Goal: Answer question/provide support

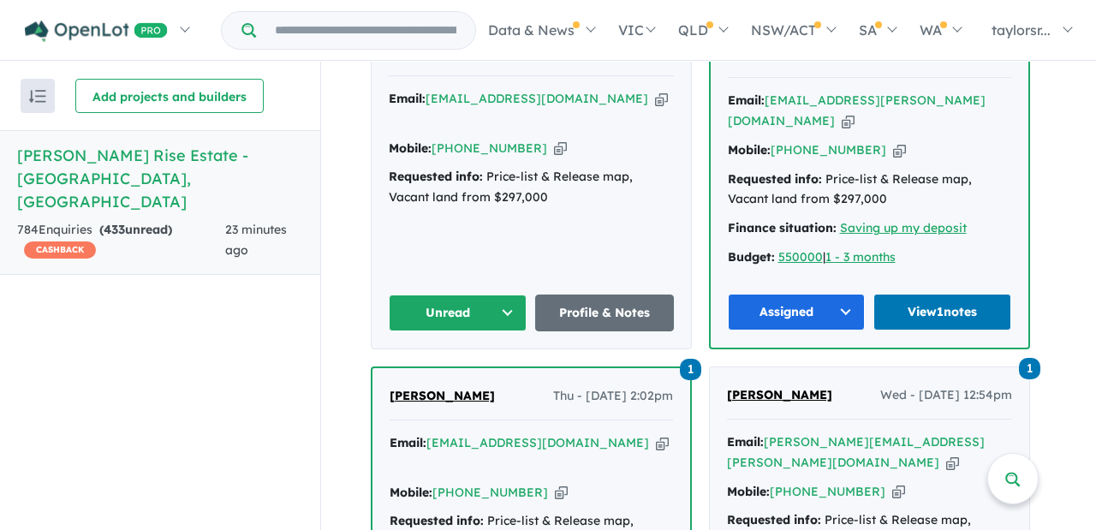
scroll to position [813, 0]
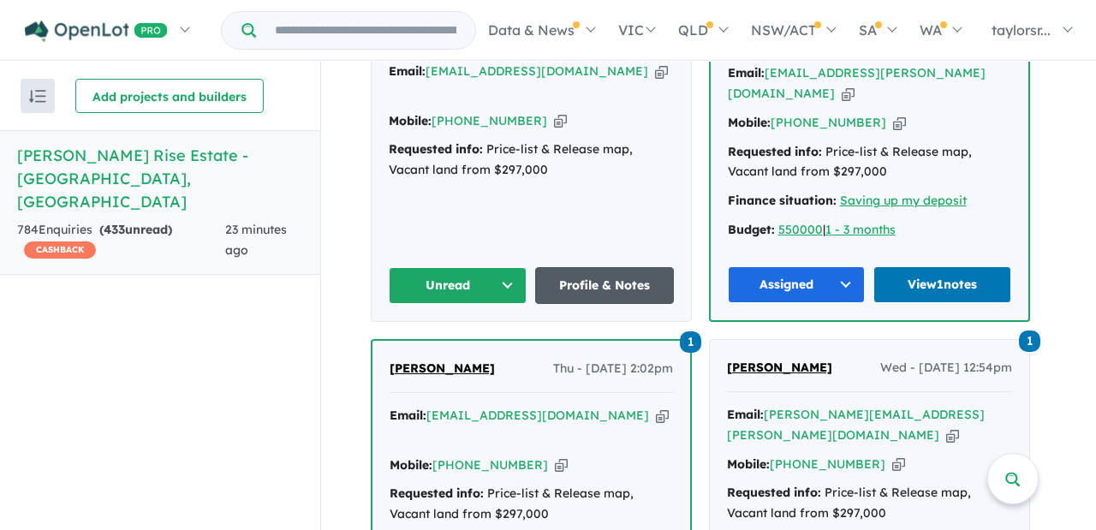
click at [589, 267] on link "Profile & Notes" at bounding box center [604, 285] width 139 height 37
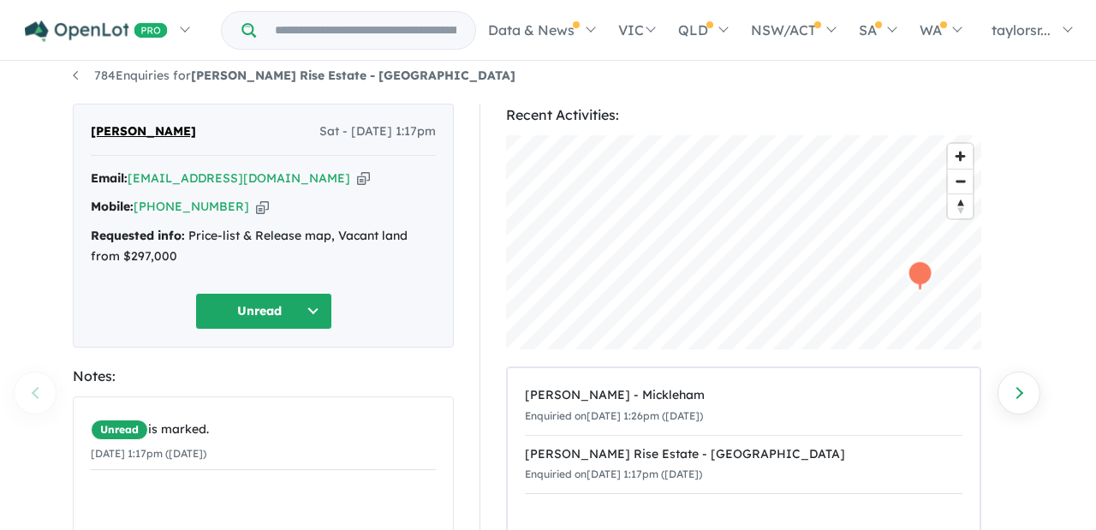
scroll to position [173, 0]
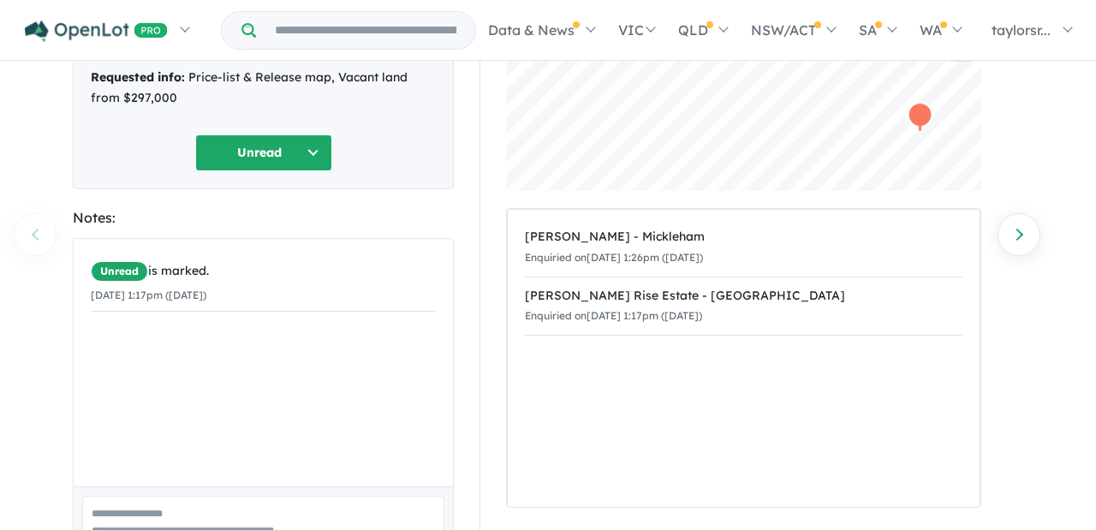
click at [313, 306] on div "30/08/2025 1:17pm (Saturday)" at bounding box center [263, 295] width 345 height 21
click at [315, 150] on button "Unread" at bounding box center [263, 152] width 137 height 37
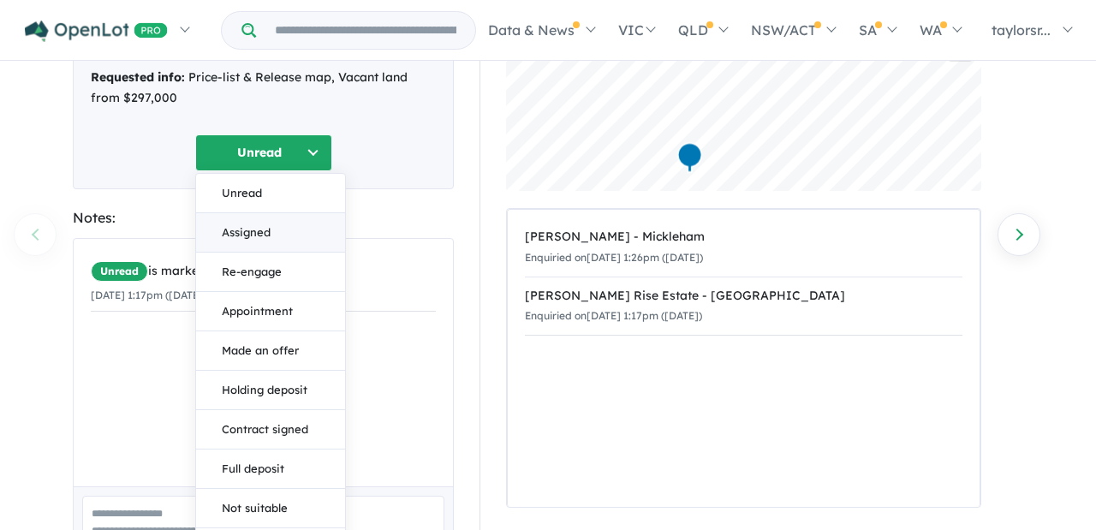
click at [249, 233] on button "Assigned" at bounding box center [270, 232] width 149 height 39
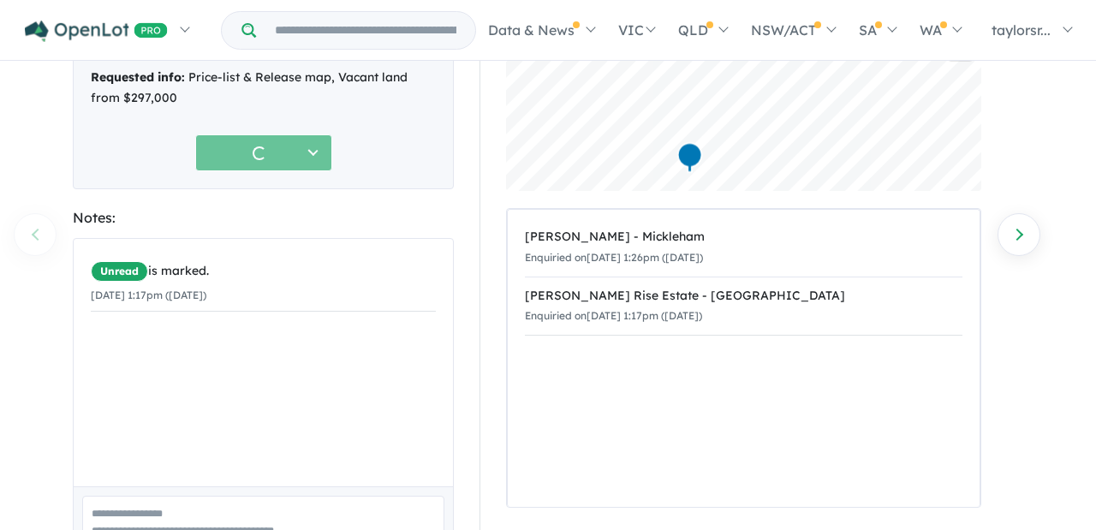
scroll to position [286, 0]
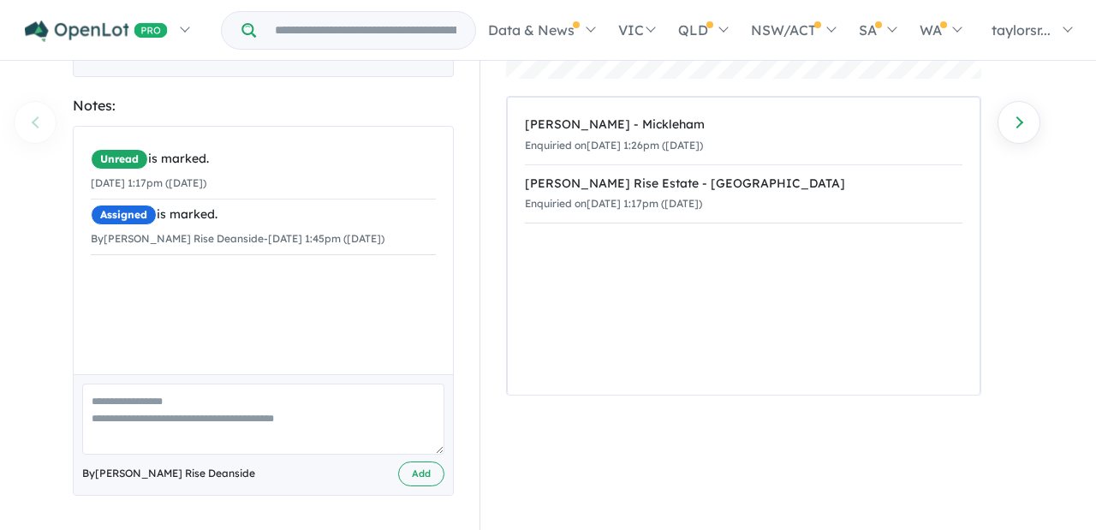
click at [142, 428] on textarea at bounding box center [263, 419] width 362 height 71
paste textarea "**********"
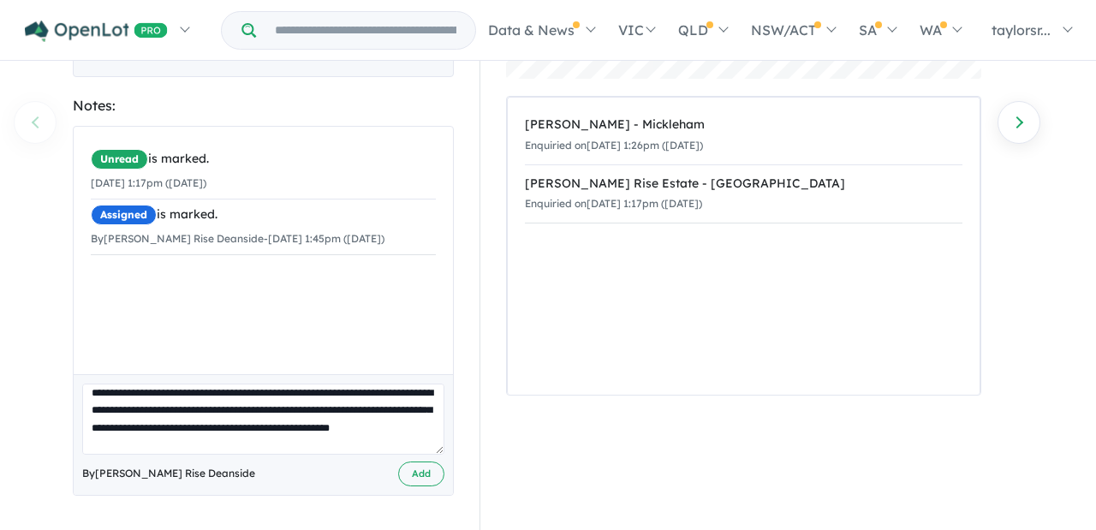
scroll to position [0, 0]
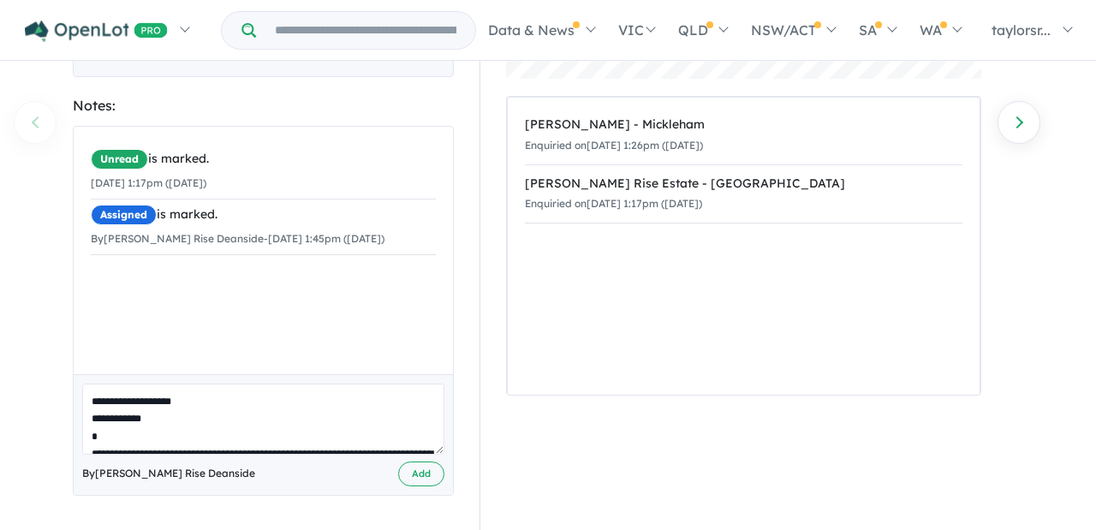
click at [227, 403] on textarea at bounding box center [263, 419] width 362 height 71
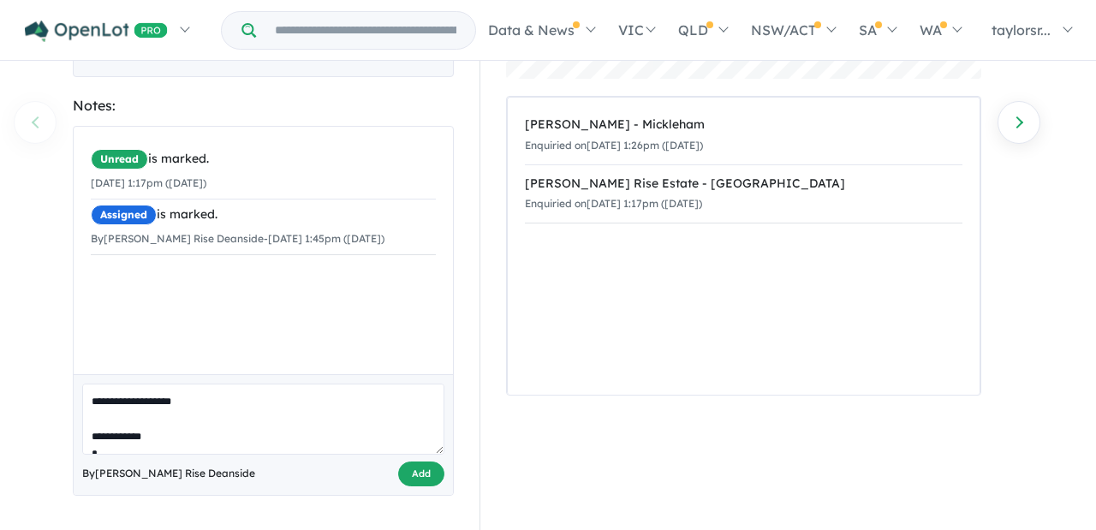
type textarea "**********"
click at [421, 474] on button "Add" at bounding box center [421, 474] width 46 height 25
